Goal: Task Accomplishment & Management: Use online tool/utility

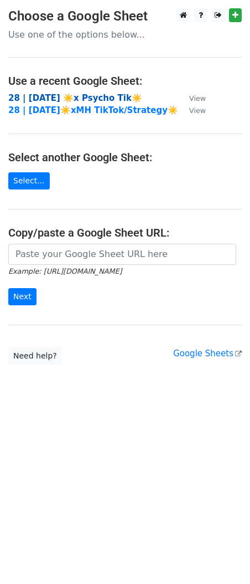
click at [66, 95] on strong "28 | [DATE] ☀️x Psycho Tik☀️" at bounding box center [75, 98] width 134 height 10
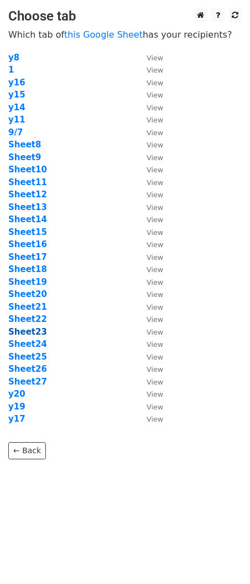
click at [38, 333] on strong "Sheet23" at bounding box center [27, 332] width 39 height 10
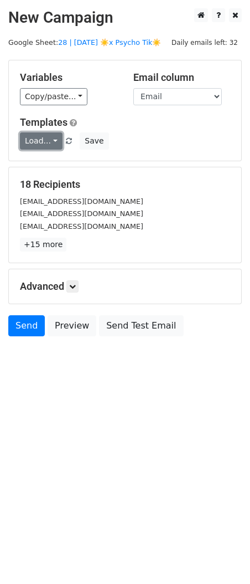
click at [35, 140] on link "Load..." at bounding box center [41, 140] width 43 height 17
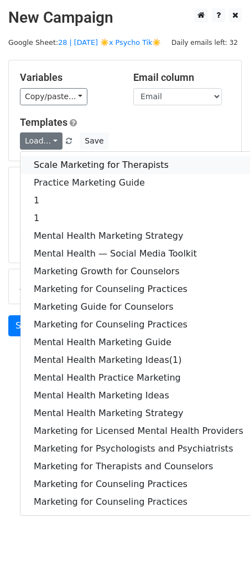
click at [83, 165] on link "Scale Marketing for Therapists" at bounding box center [138, 165] width 237 height 18
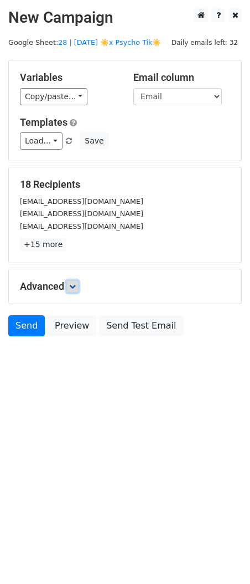
click at [76, 287] on icon at bounding box center [72, 286] width 7 height 7
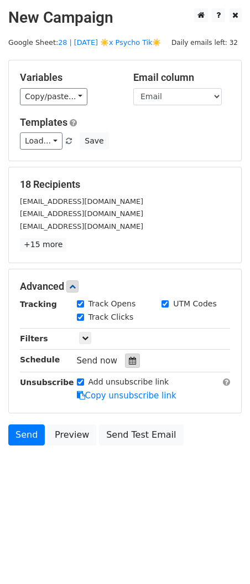
click at [129, 359] on icon at bounding box center [132, 361] width 7 height 8
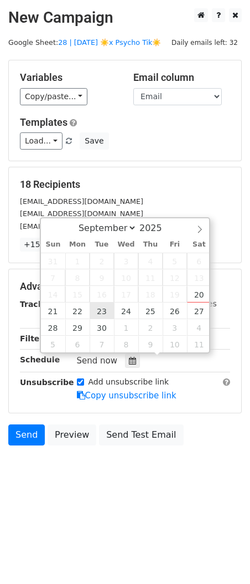
type input "2025-09-23 12:00"
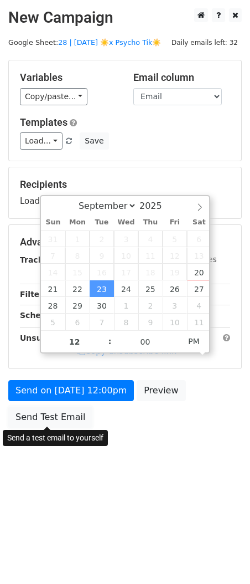
click at [84, 414] on link "Send Test Email" at bounding box center [50, 417] width 84 height 21
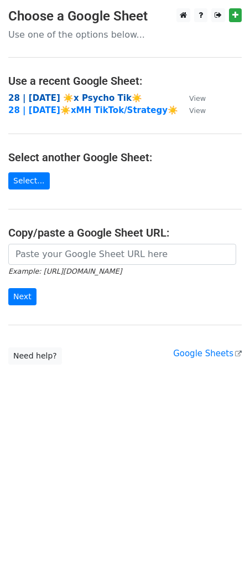
click at [44, 100] on strong "28 | [DATE] ☀️x Psycho Tik☀️" at bounding box center [75, 98] width 134 height 10
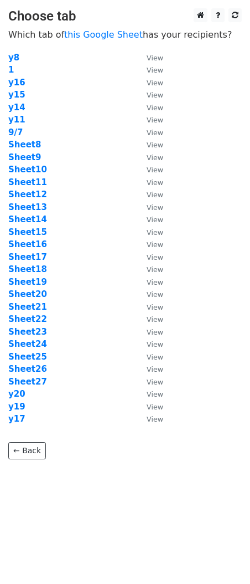
click at [69, 176] on td "Sheet11" at bounding box center [71, 182] width 127 height 13
click at [37, 342] on strong "Sheet24" at bounding box center [27, 344] width 39 height 10
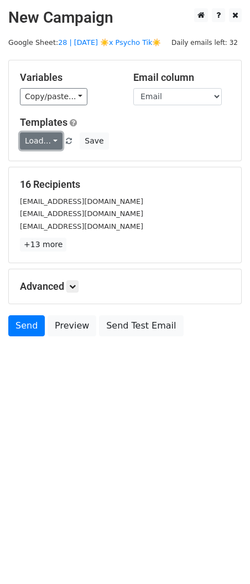
click at [39, 141] on link "Load..." at bounding box center [41, 140] width 43 height 17
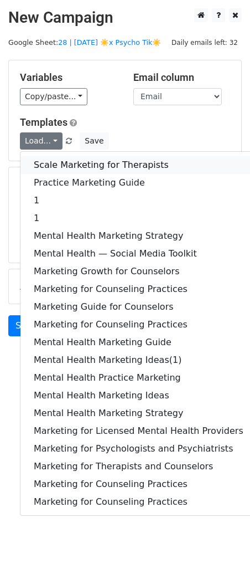
click at [48, 165] on link "Scale Marketing for Therapists" at bounding box center [138, 165] width 237 height 18
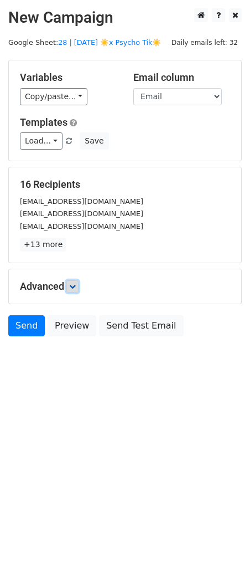
click at [79, 283] on link at bounding box center [72, 286] width 12 height 12
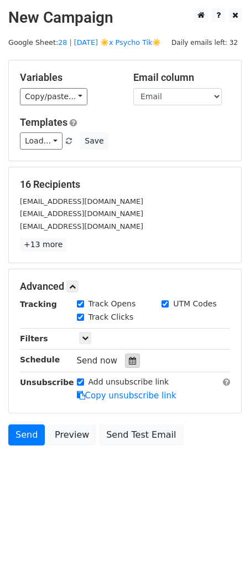
click at [128, 364] on div at bounding box center [132, 360] width 15 height 14
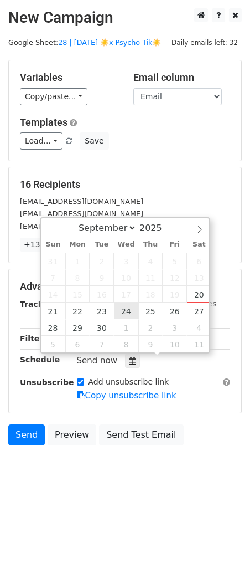
type input "2025-09-24 12:00"
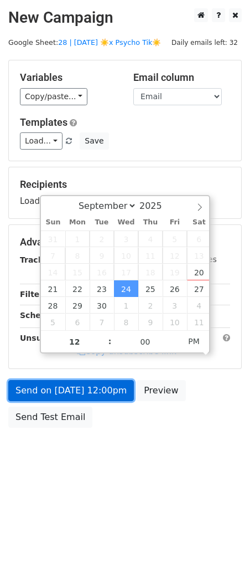
click at [80, 391] on link "Send on Sep 24 at 12:00pm" at bounding box center [71, 390] width 126 height 21
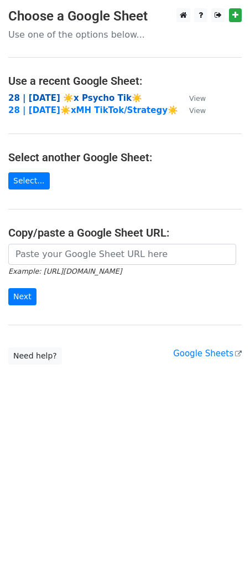
click at [71, 100] on strong "28 | [DATE] ☀️x Psycho Tik☀️" at bounding box center [75, 98] width 134 height 10
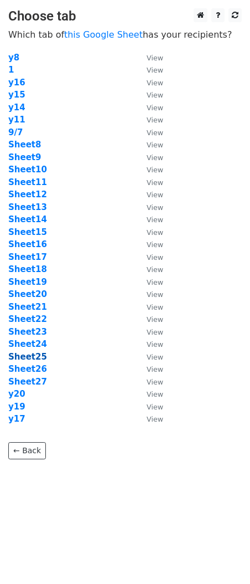
click at [27, 357] on strong "Sheet25" at bounding box center [27, 357] width 39 height 10
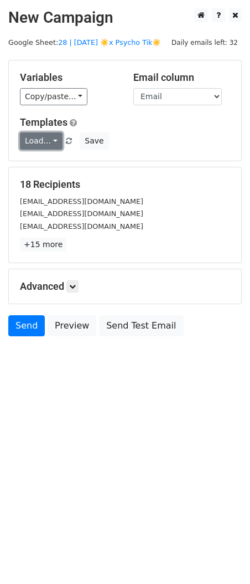
click at [40, 138] on link "Load..." at bounding box center [41, 140] width 43 height 17
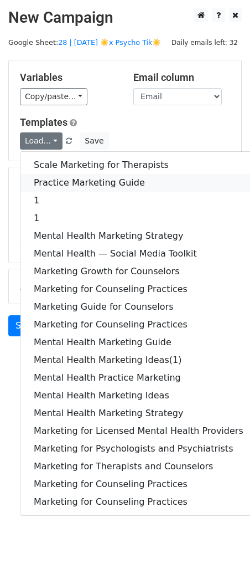
click at [59, 182] on link "Practice Marketing Guide" at bounding box center [138, 183] width 237 height 18
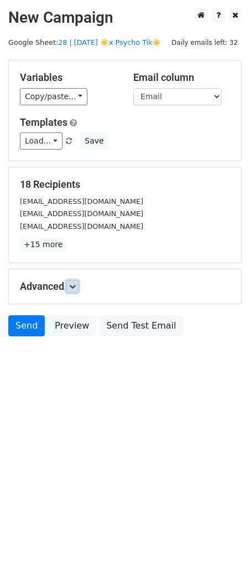
click at [71, 284] on icon at bounding box center [72, 286] width 7 height 7
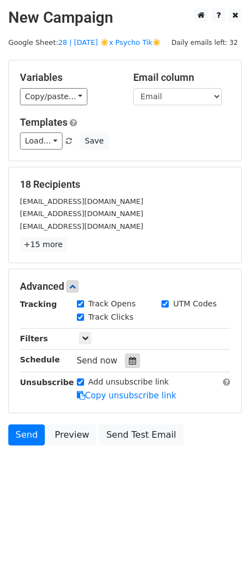
click at [126, 364] on div at bounding box center [132, 360] width 15 height 14
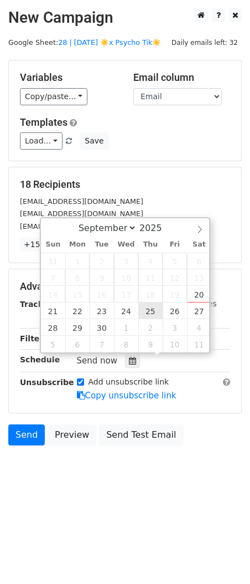
type input "2025-09-25 12:00"
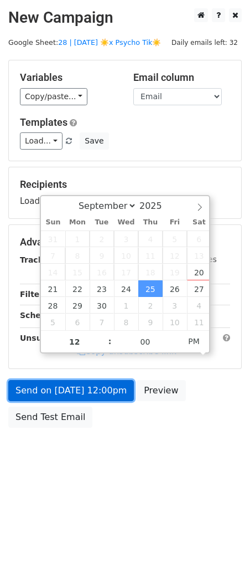
click at [109, 384] on link "Send on Sep 25 at 12:00pm" at bounding box center [71, 390] width 126 height 21
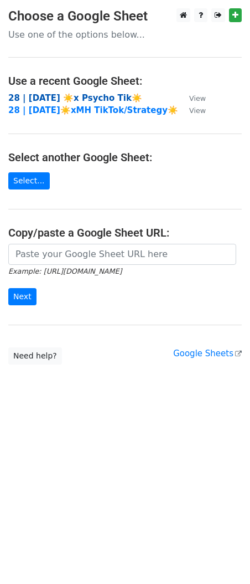
click at [64, 100] on strong "28 | SEP 7 ☀️x Psycho Tik☀️" at bounding box center [75, 98] width 134 height 10
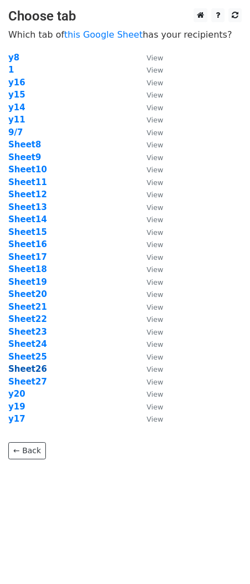
click at [34, 368] on strong "Sheet26" at bounding box center [27, 369] width 39 height 10
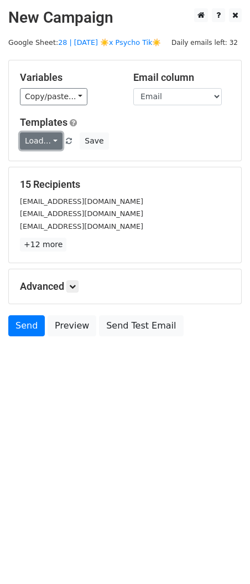
click at [39, 142] on link "Load..." at bounding box center [41, 140] width 43 height 17
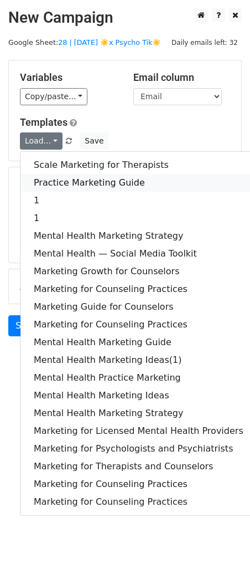
click at [70, 175] on link "Practice Marketing Guide" at bounding box center [138, 183] width 237 height 18
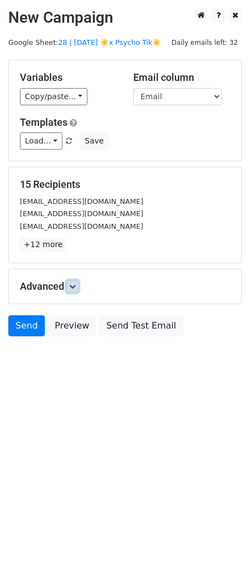
click at [78, 290] on link at bounding box center [72, 286] width 12 height 12
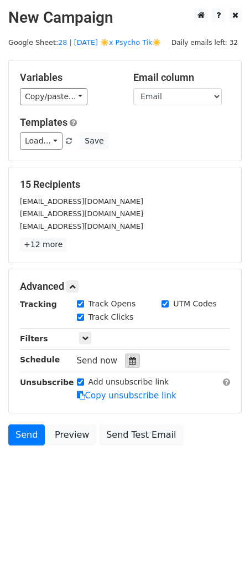
click at [131, 362] on icon at bounding box center [132, 361] width 7 height 8
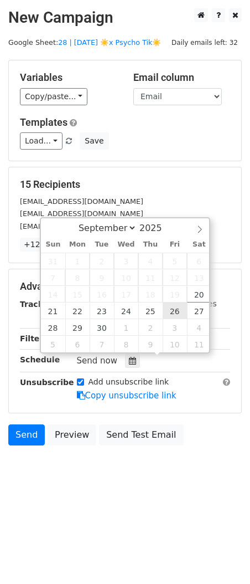
type input "2025-09-26 12:00"
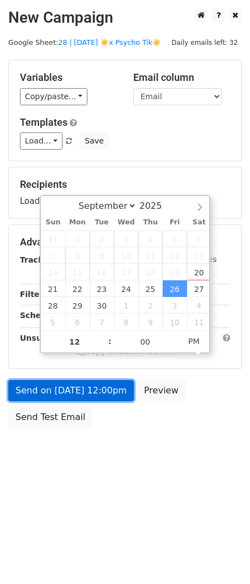
click at [96, 392] on link "Send on Sep 26 at 12:00pm" at bounding box center [71, 390] width 126 height 21
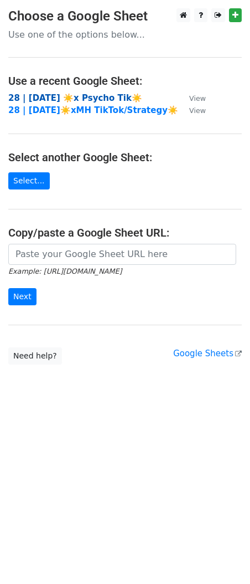
click at [78, 95] on strong "28 | [DATE] ☀️x Psycho Tik☀️" at bounding box center [75, 98] width 134 height 10
click at [74, 98] on strong "28 | SEP 7 ☀️x Psycho Tik☀️" at bounding box center [75, 98] width 134 height 10
click at [76, 93] on strong "28 | [DATE] ☀️x Psycho Tik☀️" at bounding box center [75, 98] width 134 height 10
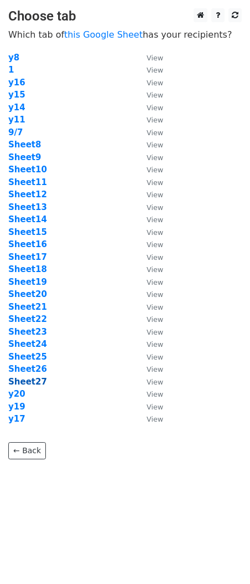
click at [38, 379] on strong "Sheet27" at bounding box center [27, 382] width 39 height 10
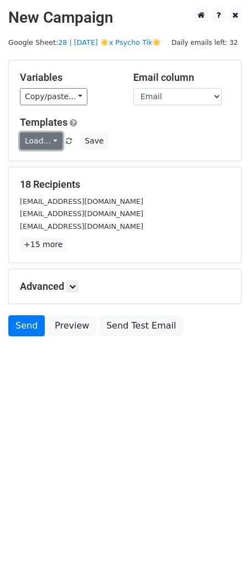
click at [42, 140] on link "Load..." at bounding box center [41, 140] width 43 height 17
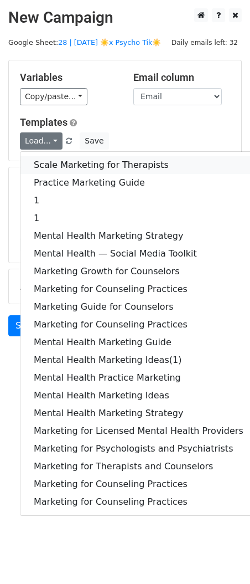
click at [71, 165] on link "Scale Marketing for Therapists" at bounding box center [138, 165] width 237 height 18
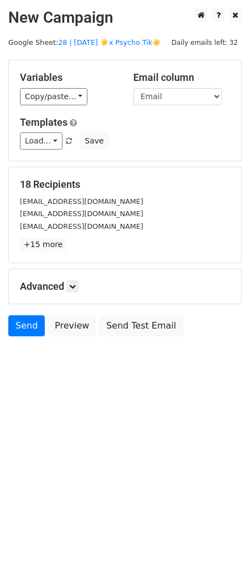
click at [76, 278] on div "Advanced Tracking Track Opens UTM Codes Track Clicks Filters Only include sprea…" at bounding box center [125, 286] width 233 height 34
click at [76, 284] on icon at bounding box center [72, 286] width 7 height 7
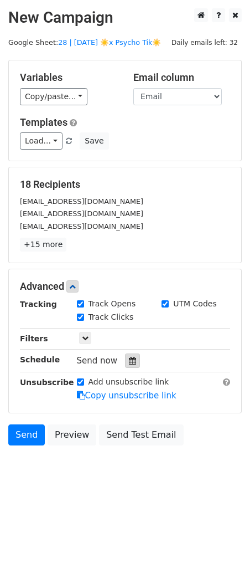
click at [129, 361] on icon at bounding box center [132, 361] width 7 height 8
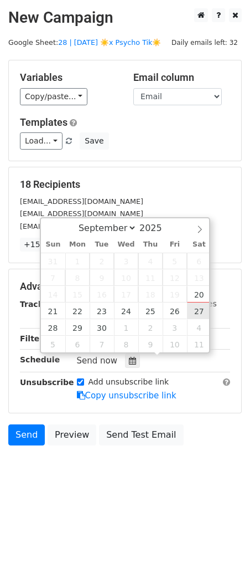
type input "[DATE] 12:00"
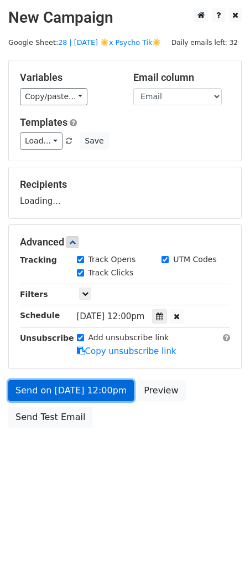
click at [108, 392] on link "Send on [DATE] 12:00pm" at bounding box center [71, 390] width 126 height 21
